Goal: Task Accomplishment & Management: Manage account settings

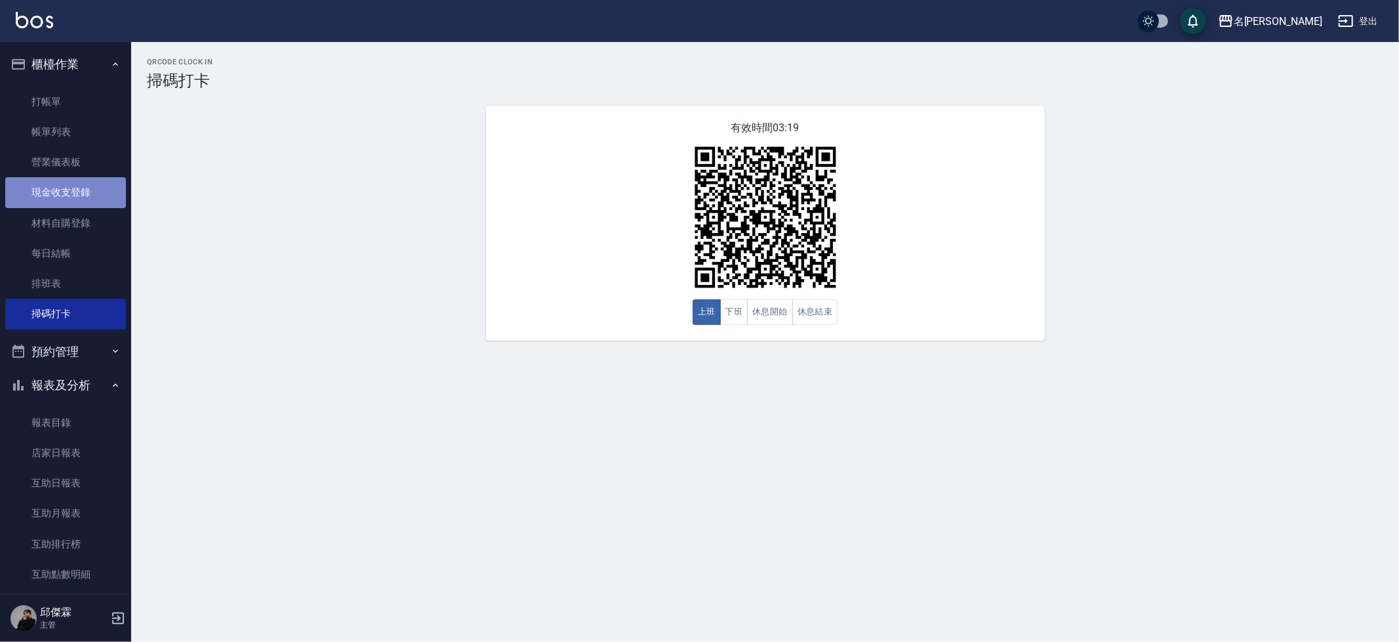
click at [87, 188] on link "現金收支登錄" at bounding box center [65, 192] width 121 height 30
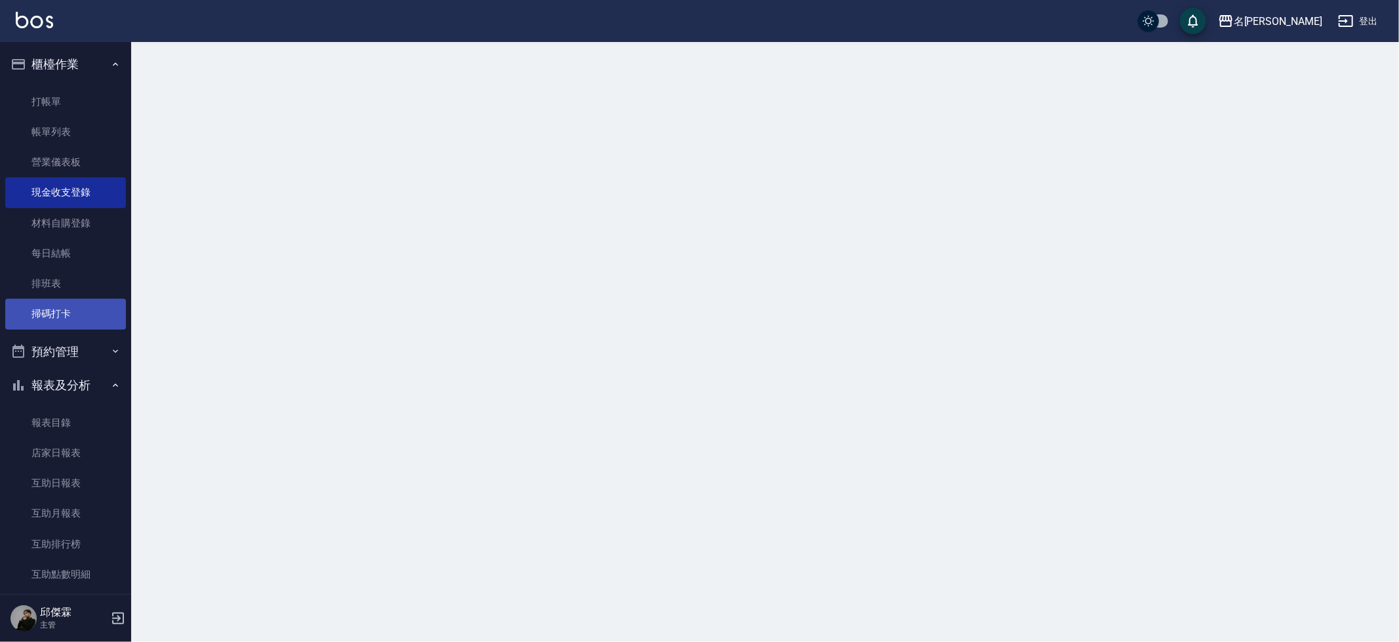
click at [98, 306] on link "掃碼打卡" at bounding box center [65, 313] width 121 height 30
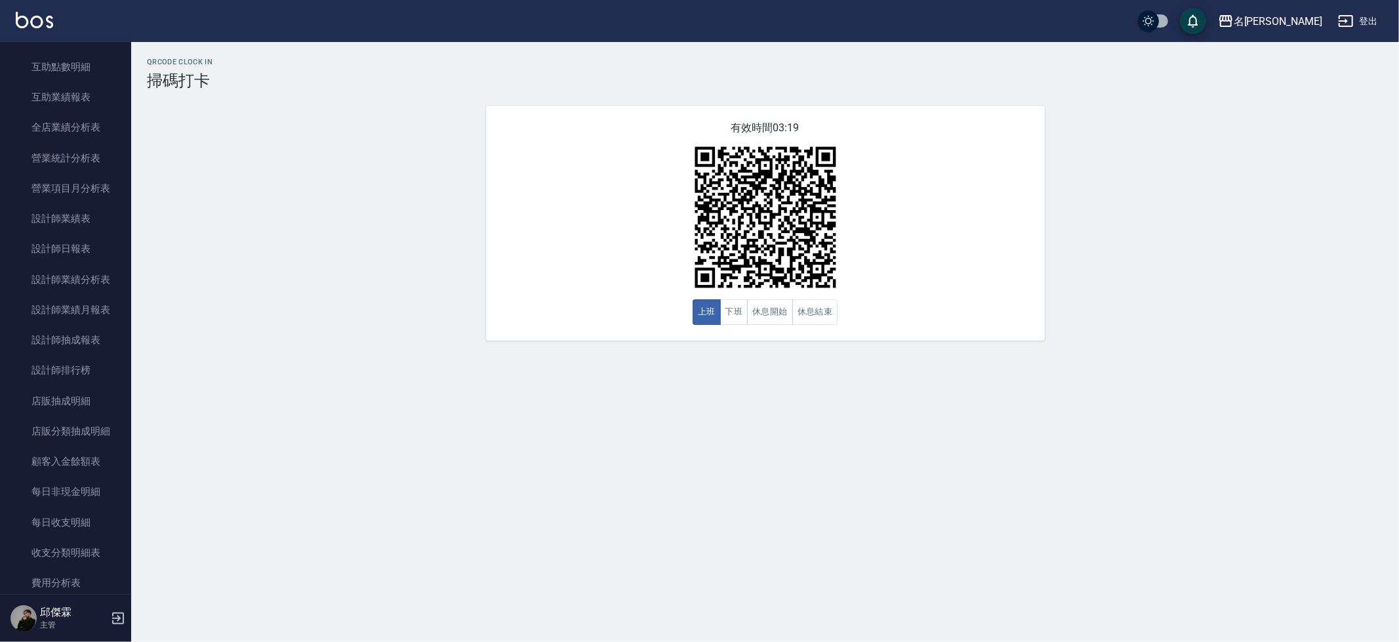
scroll to position [681, 0]
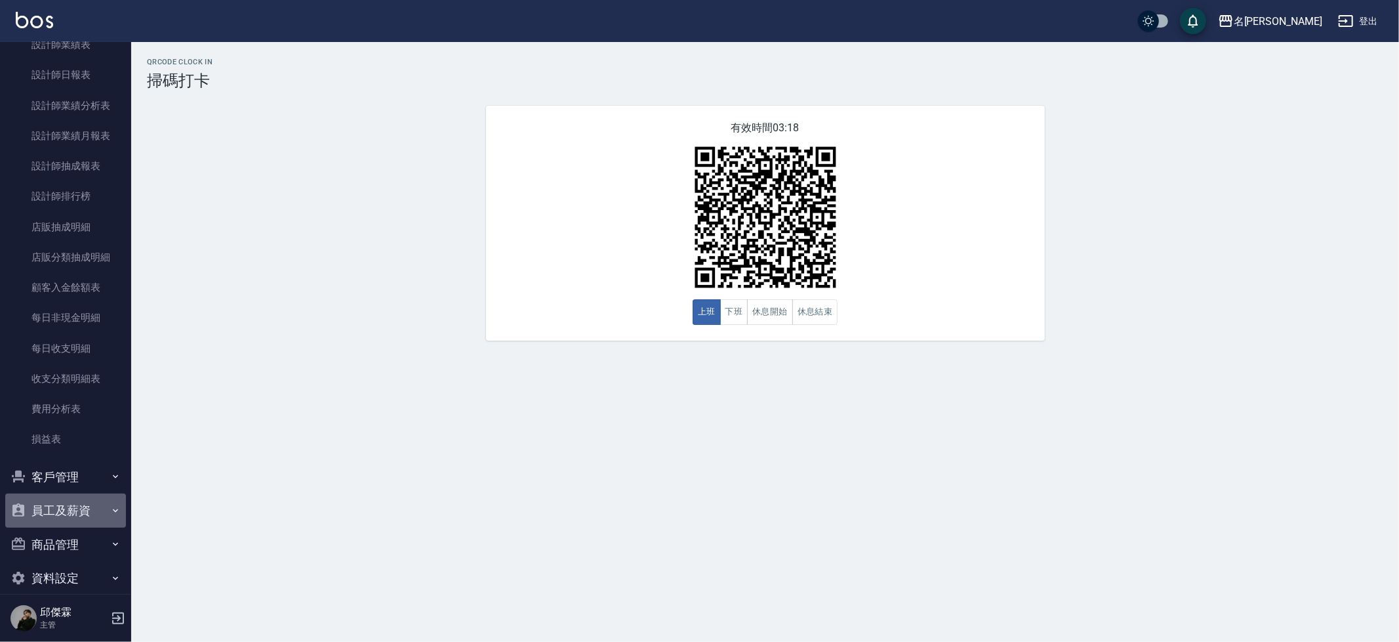
click at [105, 493] on button "員工及薪資" at bounding box center [65, 510] width 121 height 34
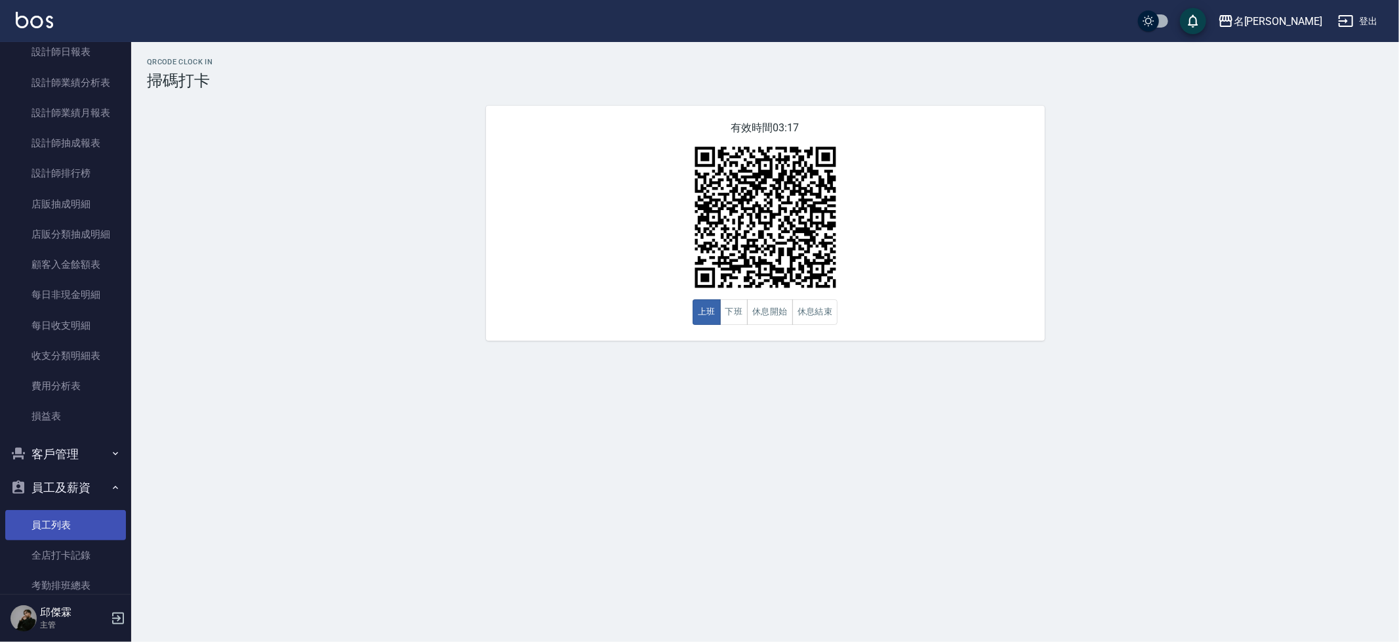
scroll to position [705, 0]
click at [73, 539] on link "全店打卡記錄" at bounding box center [65, 554] width 121 height 30
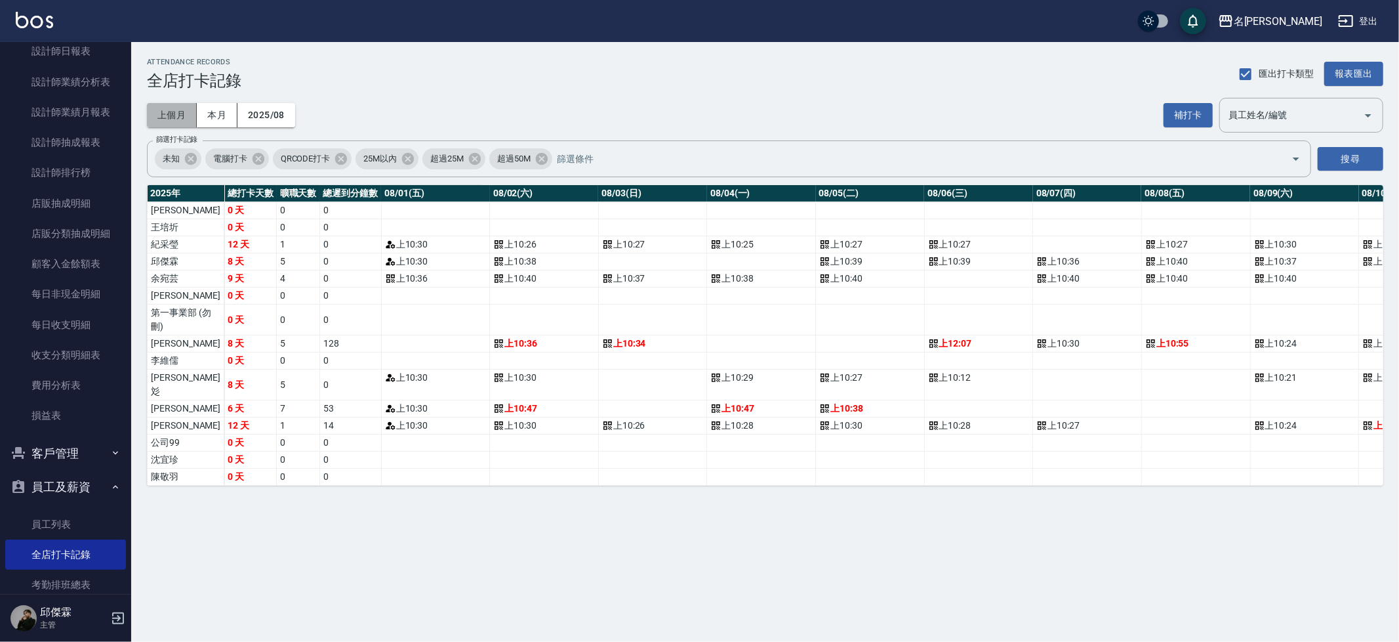
click at [167, 110] on button "上個月" at bounding box center [172, 115] width 50 height 24
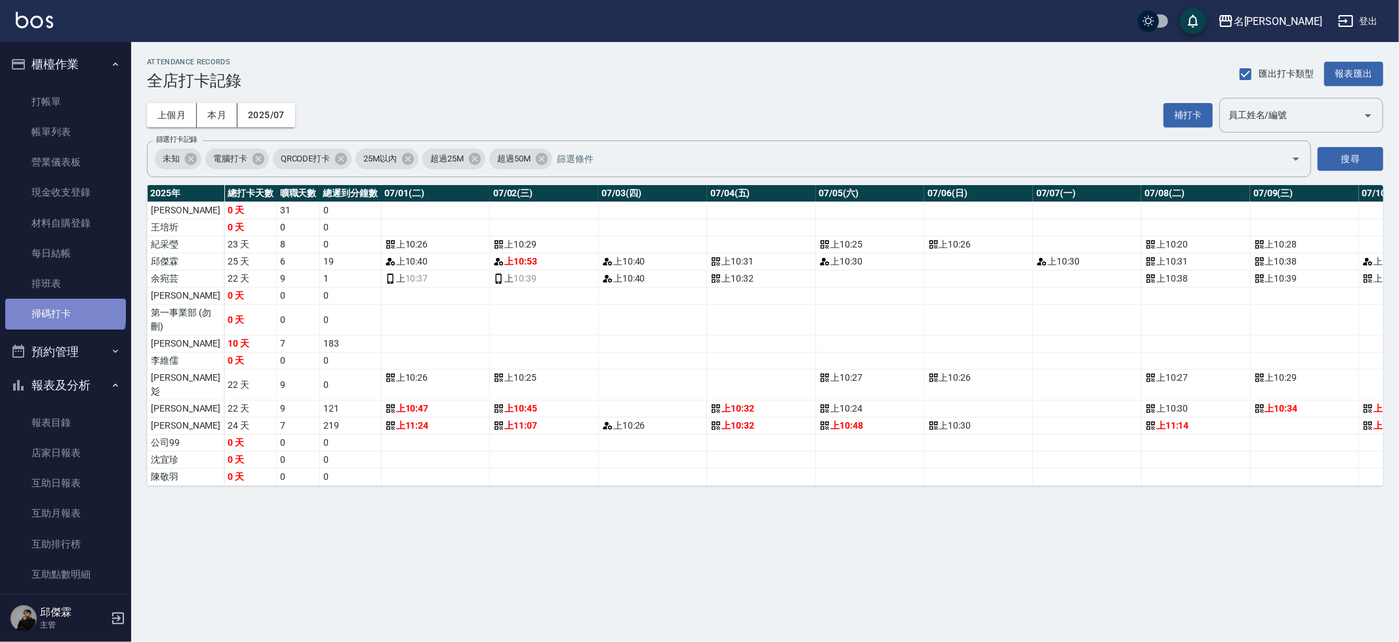
click at [64, 308] on link "掃碼打卡" at bounding box center [65, 313] width 121 height 30
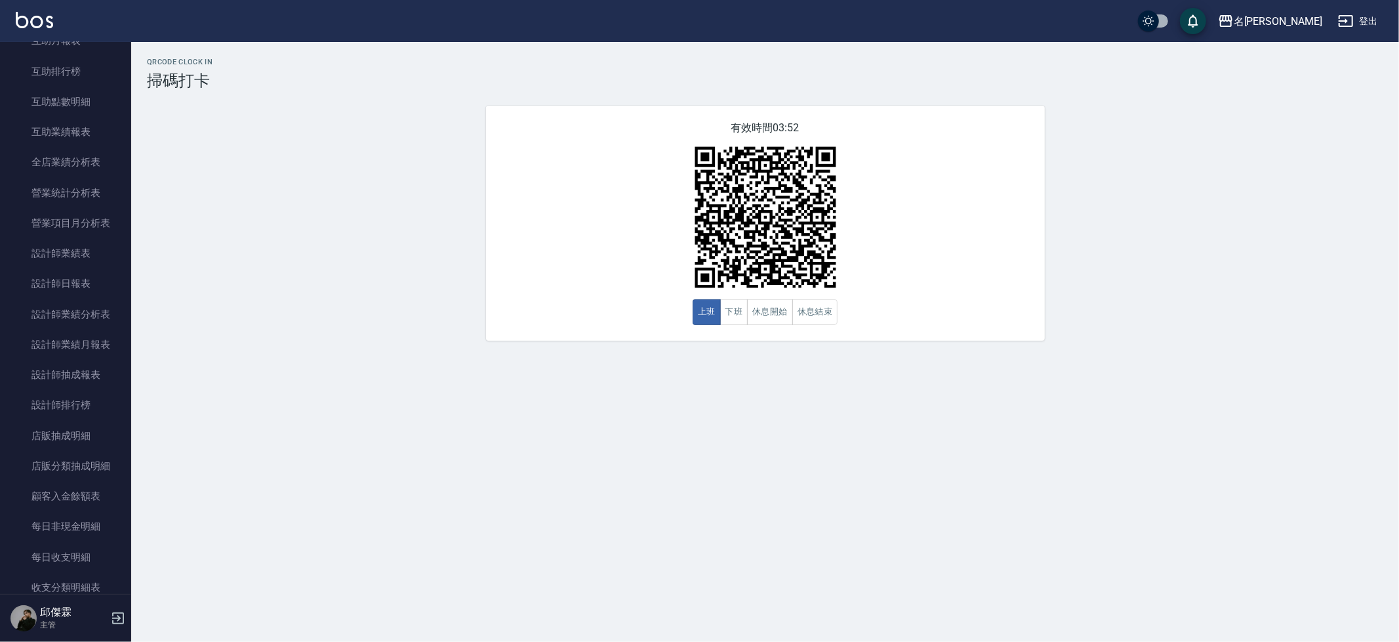
scroll to position [522, 0]
